Goal: Information Seeking & Learning: Learn about a topic

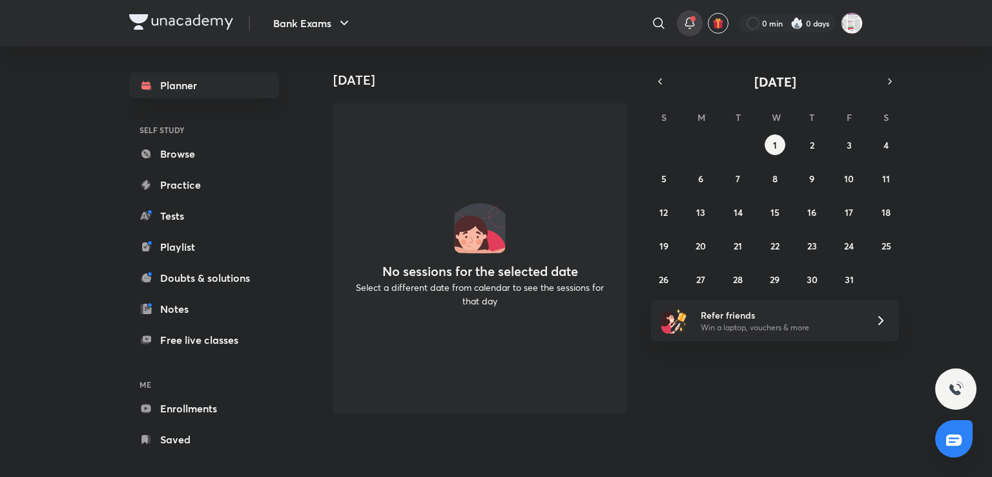
click at [680, 26] on div at bounding box center [690, 23] width 26 height 26
click at [690, 24] on icon at bounding box center [690, 24] width 16 height 16
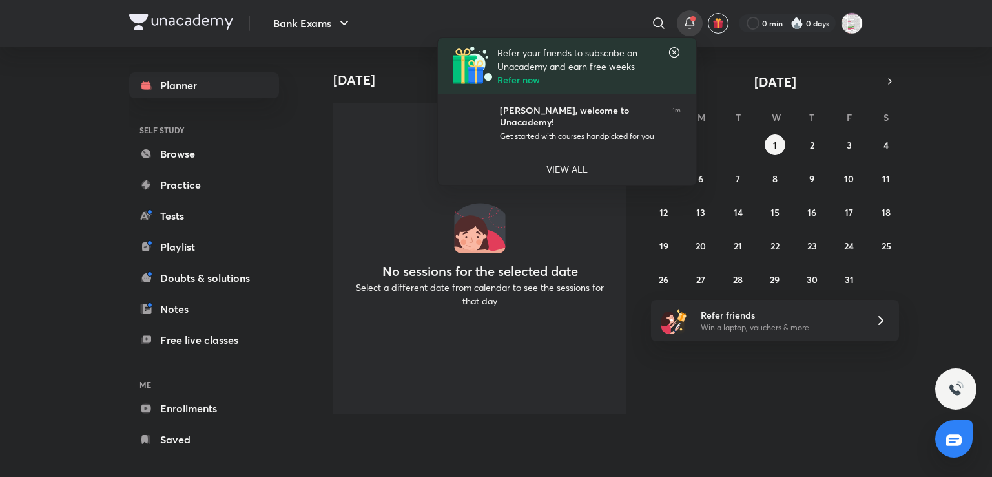
click at [673, 54] on icon at bounding box center [674, 52] width 13 height 13
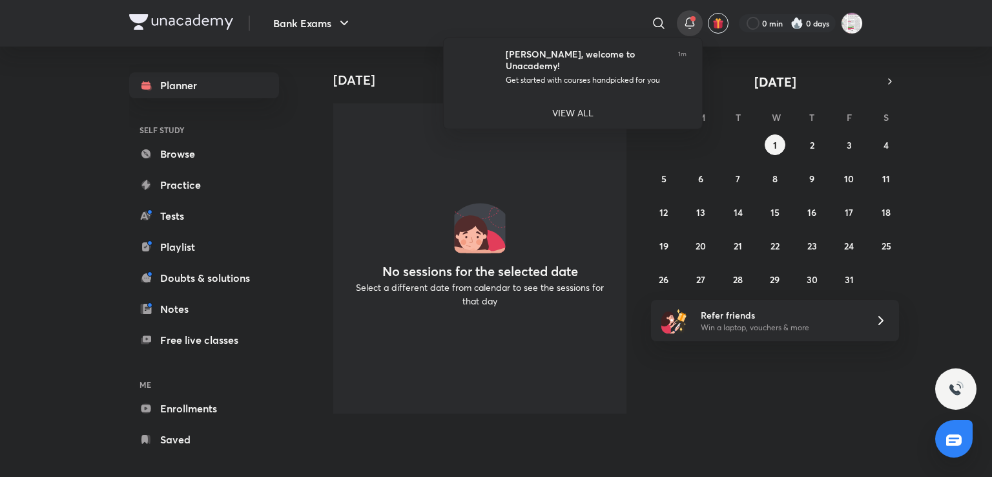
click at [665, 26] on div at bounding box center [496, 238] width 992 height 477
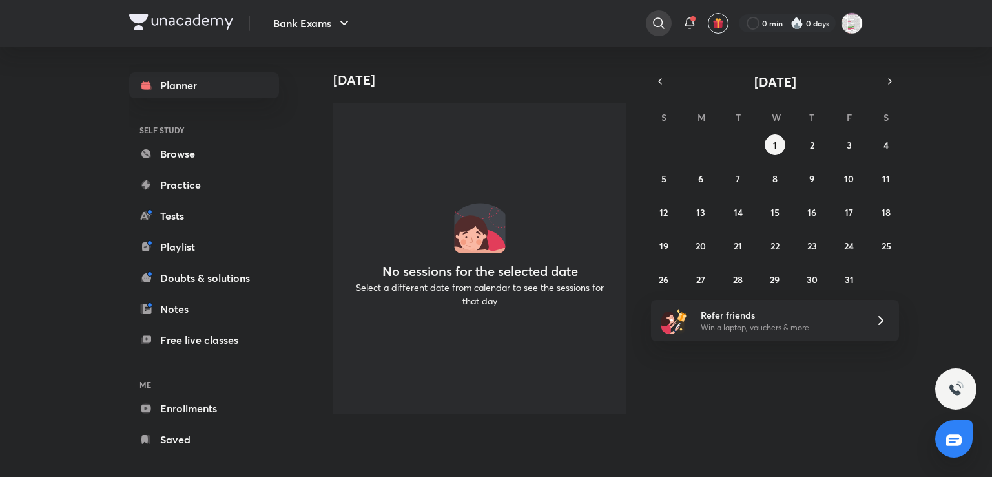
click at [658, 25] on icon at bounding box center [659, 24] width 16 height 16
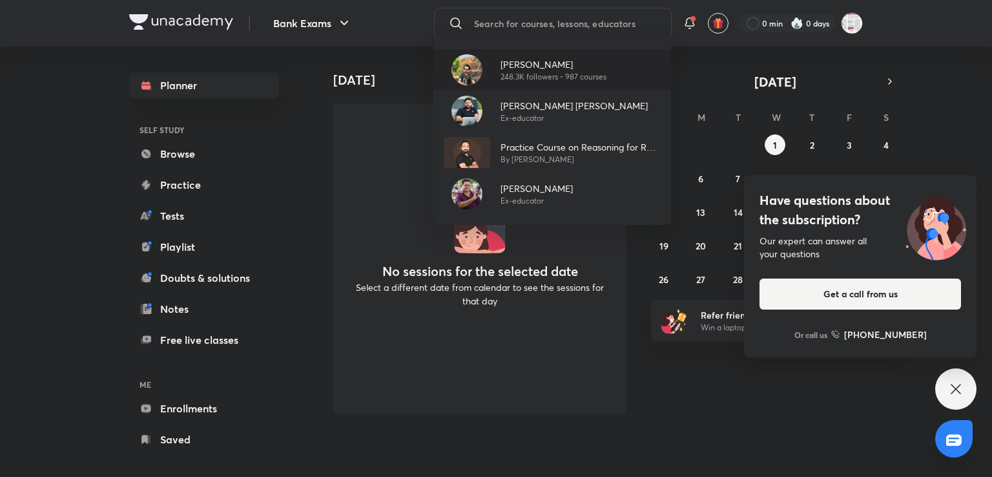
click at [577, 74] on p "248.3K followers • 987 courses" at bounding box center [554, 77] width 106 height 12
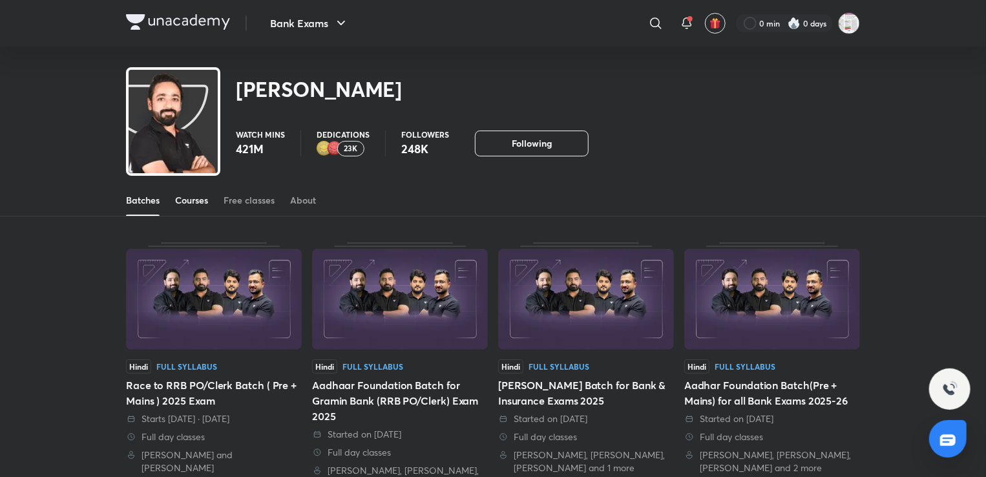
click at [191, 192] on link "Courses" at bounding box center [191, 200] width 33 height 31
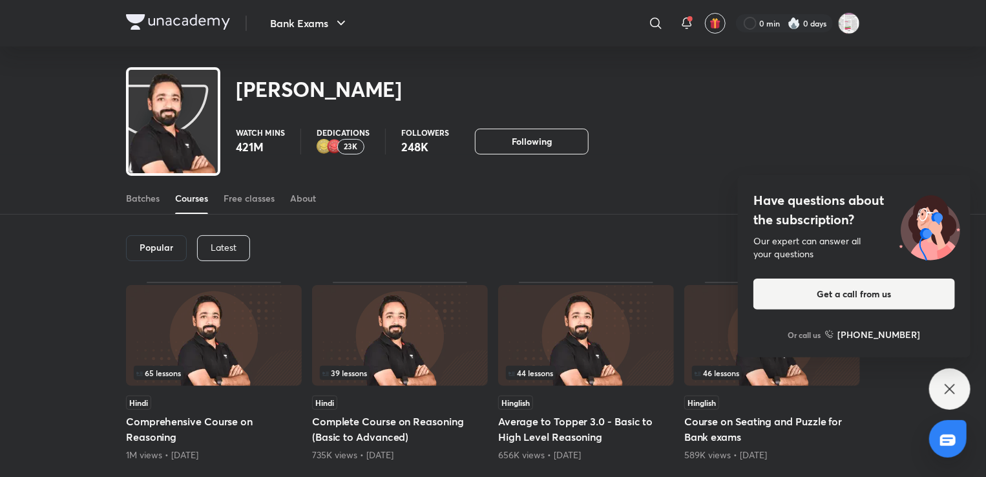
scroll to position [39, 0]
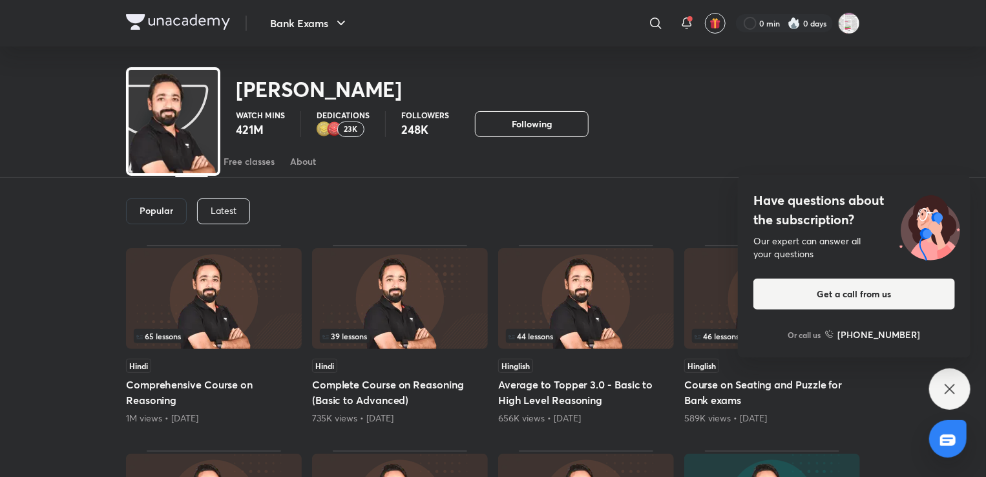
click at [194, 214] on div "Popular Latest" at bounding box center [493, 211] width 734 height 67
click at [218, 213] on p "Latest" at bounding box center [224, 210] width 26 height 10
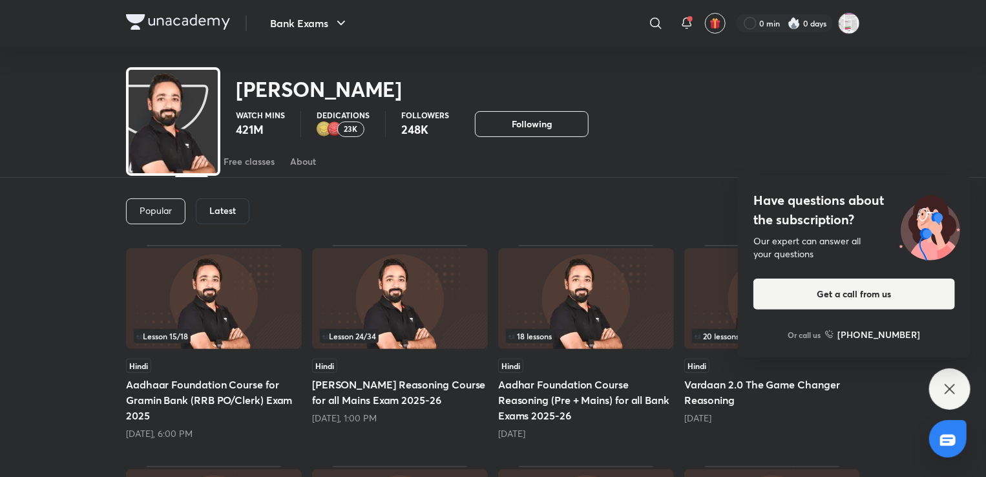
click at [950, 382] on icon at bounding box center [950, 389] width 16 height 16
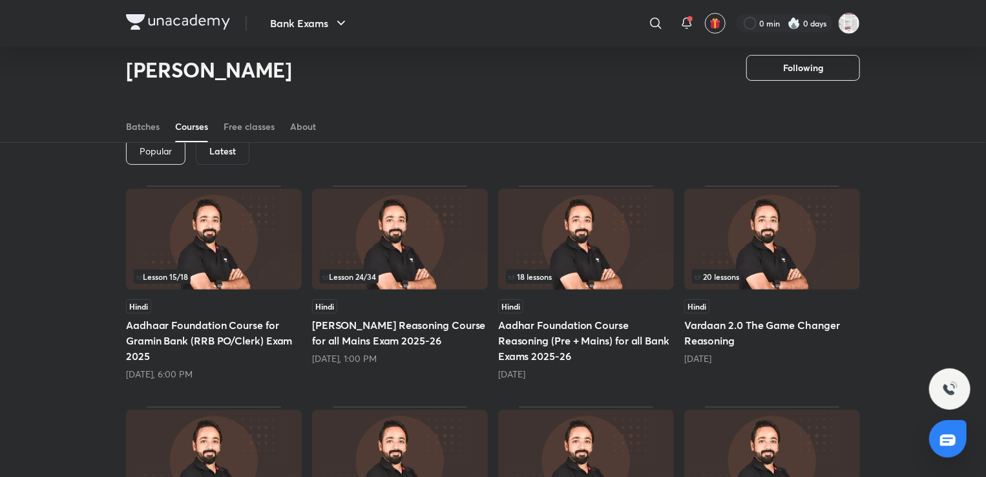
scroll to position [57, 0]
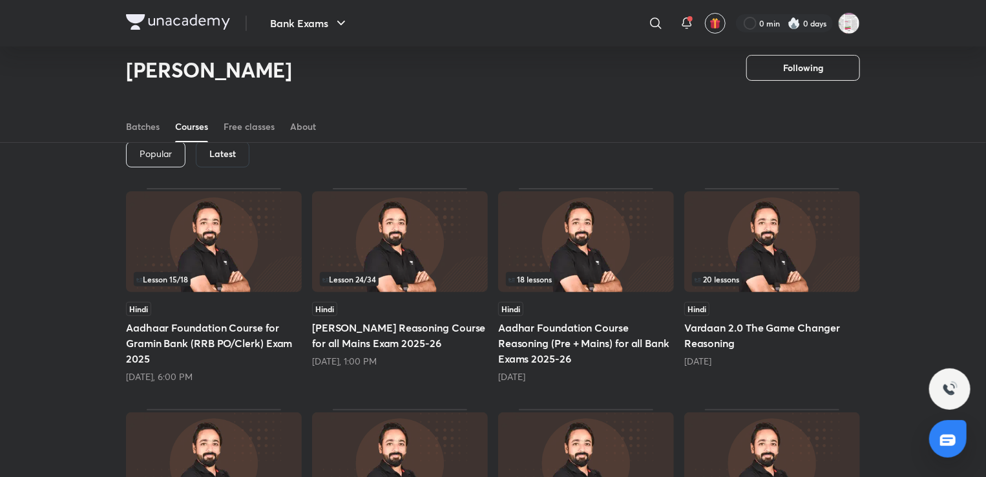
click at [167, 331] on h5 "Aadhaar Foundation Course for Gramin Bank (RRB PO/Clerk) Exam 2025" at bounding box center [214, 343] width 176 height 47
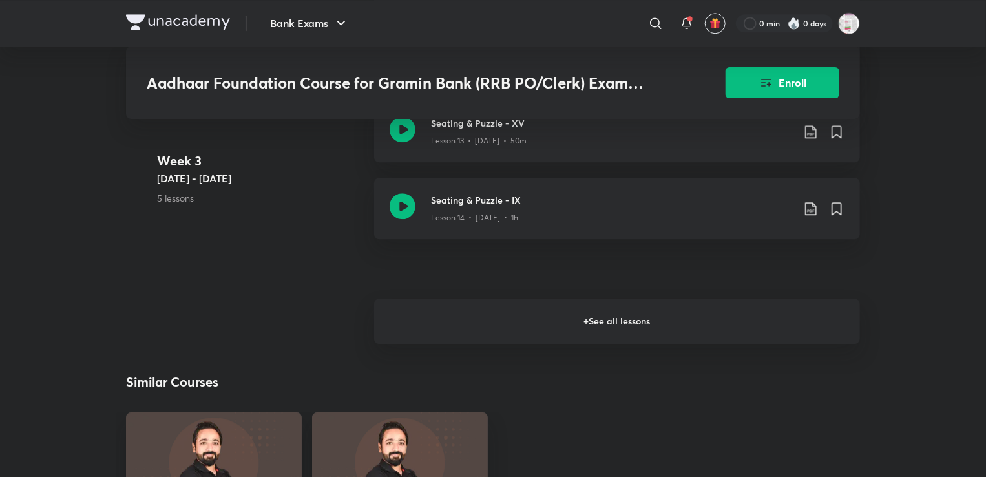
scroll to position [1809, 0]
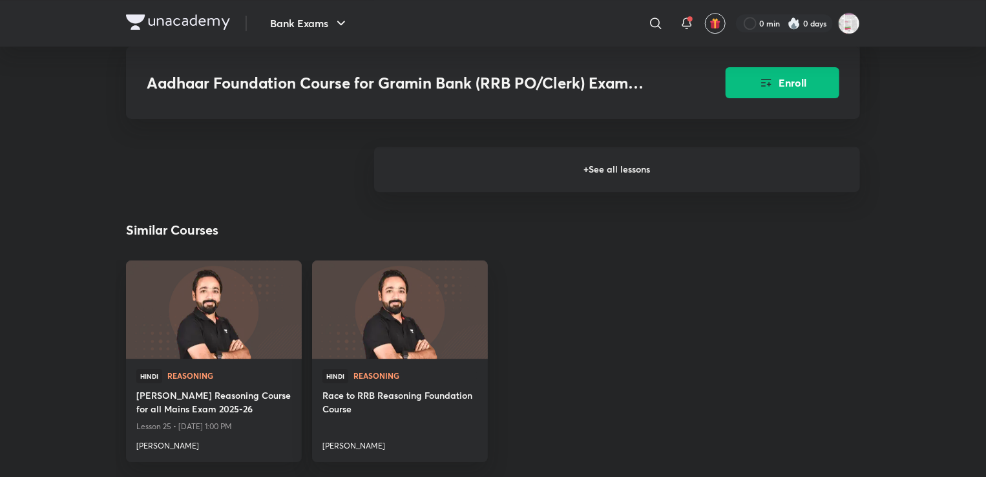
click at [499, 180] on h6 "+ See all lessons" at bounding box center [617, 169] width 486 height 45
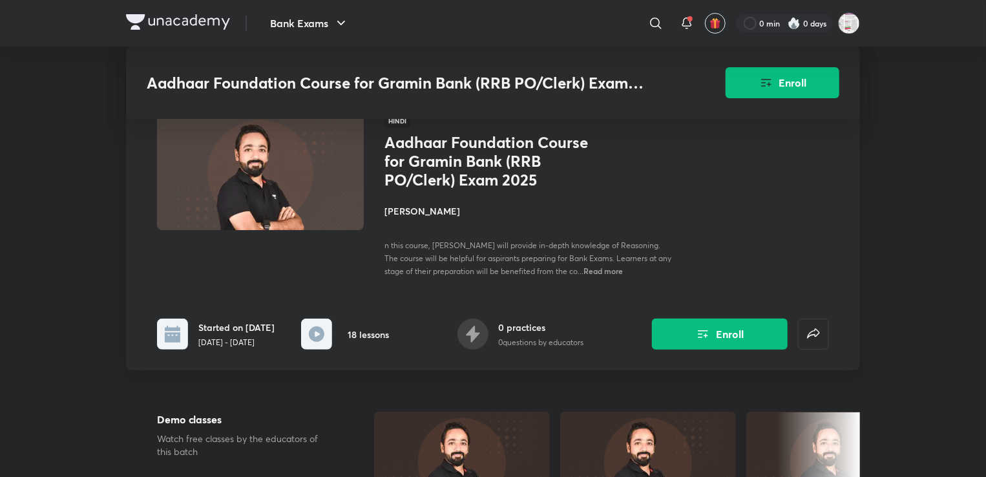
scroll to position [0, 0]
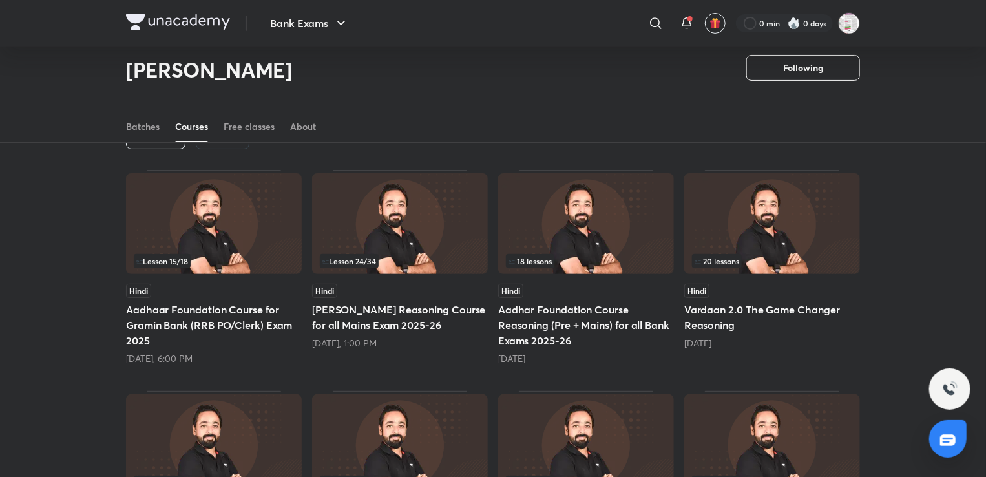
scroll to position [39, 0]
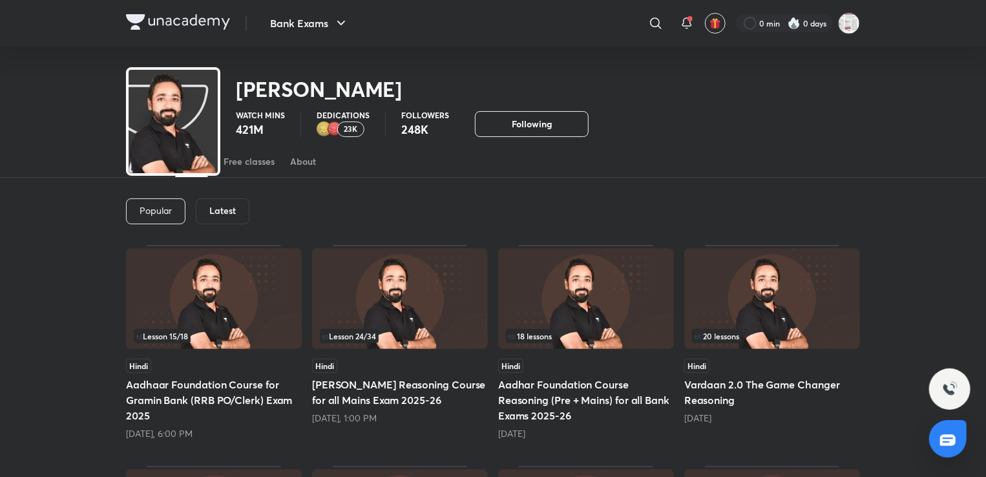
click at [213, 211] on h6 "Latest" at bounding box center [222, 210] width 26 height 10
click at [239, 218] on div "Latest" at bounding box center [223, 211] width 54 height 26
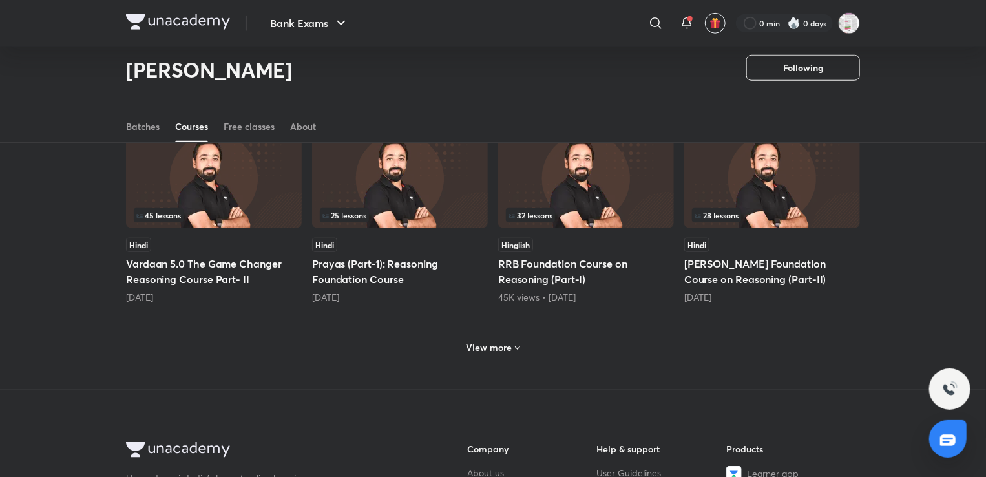
scroll to position [574, 0]
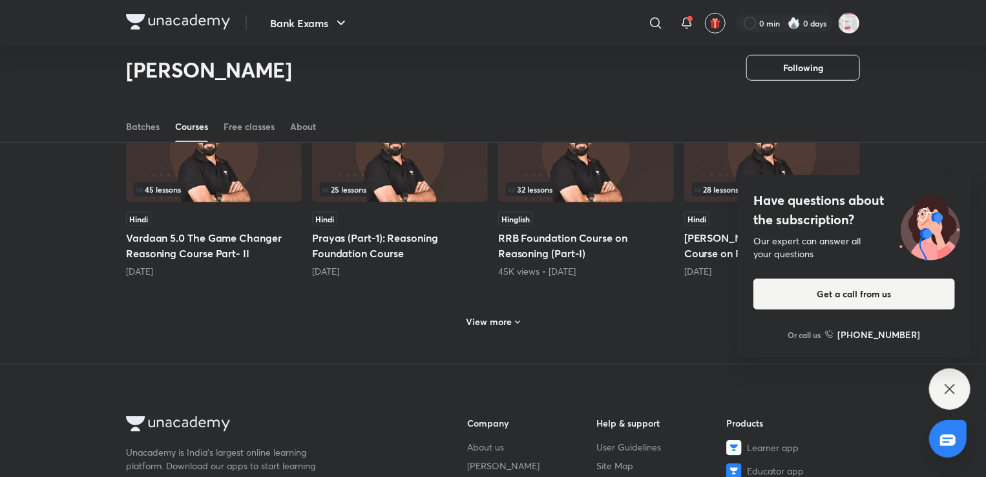
click at [511, 334] on div "View more" at bounding box center [493, 321] width 734 height 34
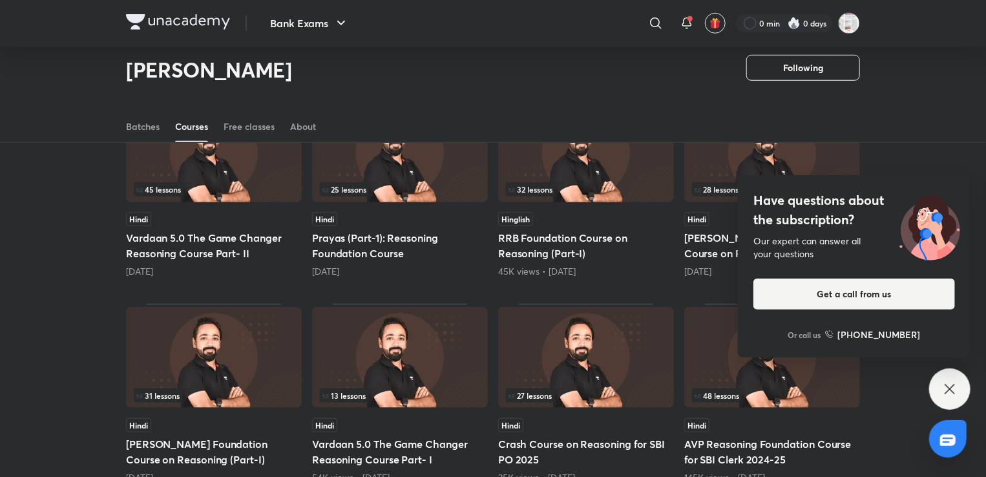
click at [951, 383] on icon at bounding box center [950, 389] width 16 height 16
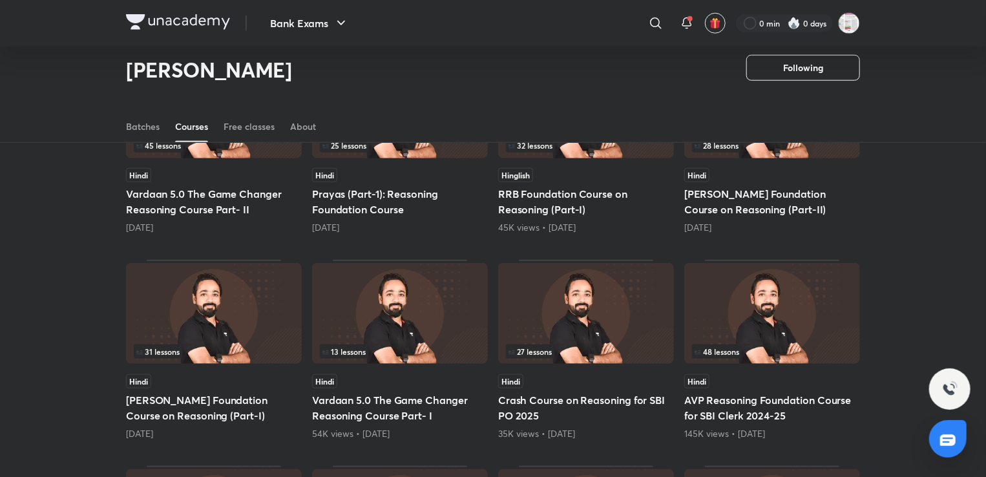
scroll to position [638, 0]
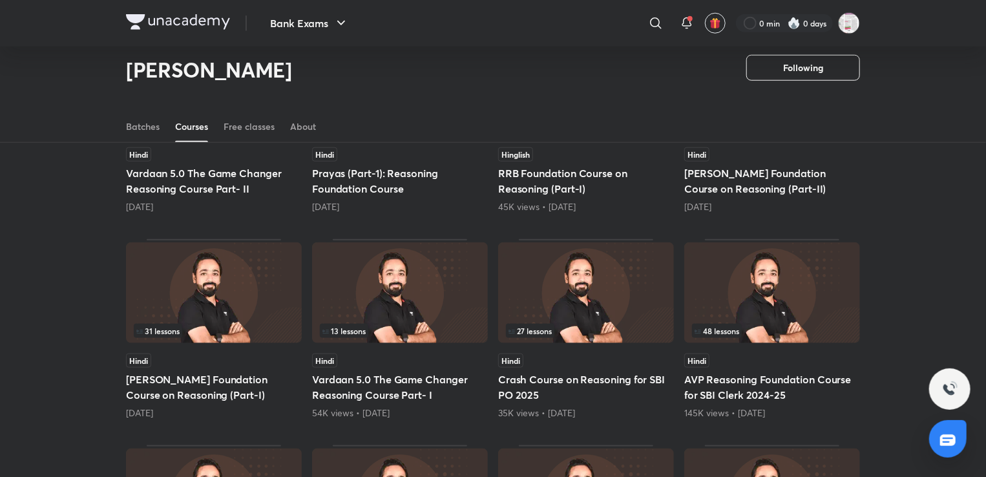
click at [204, 381] on h5 "[PERSON_NAME] Foundation Course on Reasoning (Part-I)" at bounding box center [214, 386] width 176 height 31
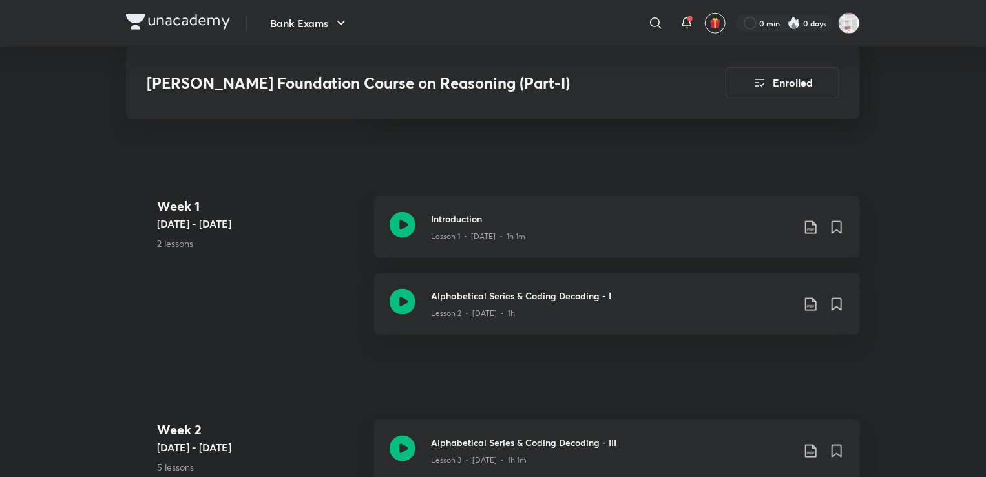
scroll to position [517, 0]
